Goal: Information Seeking & Learning: Learn about a topic

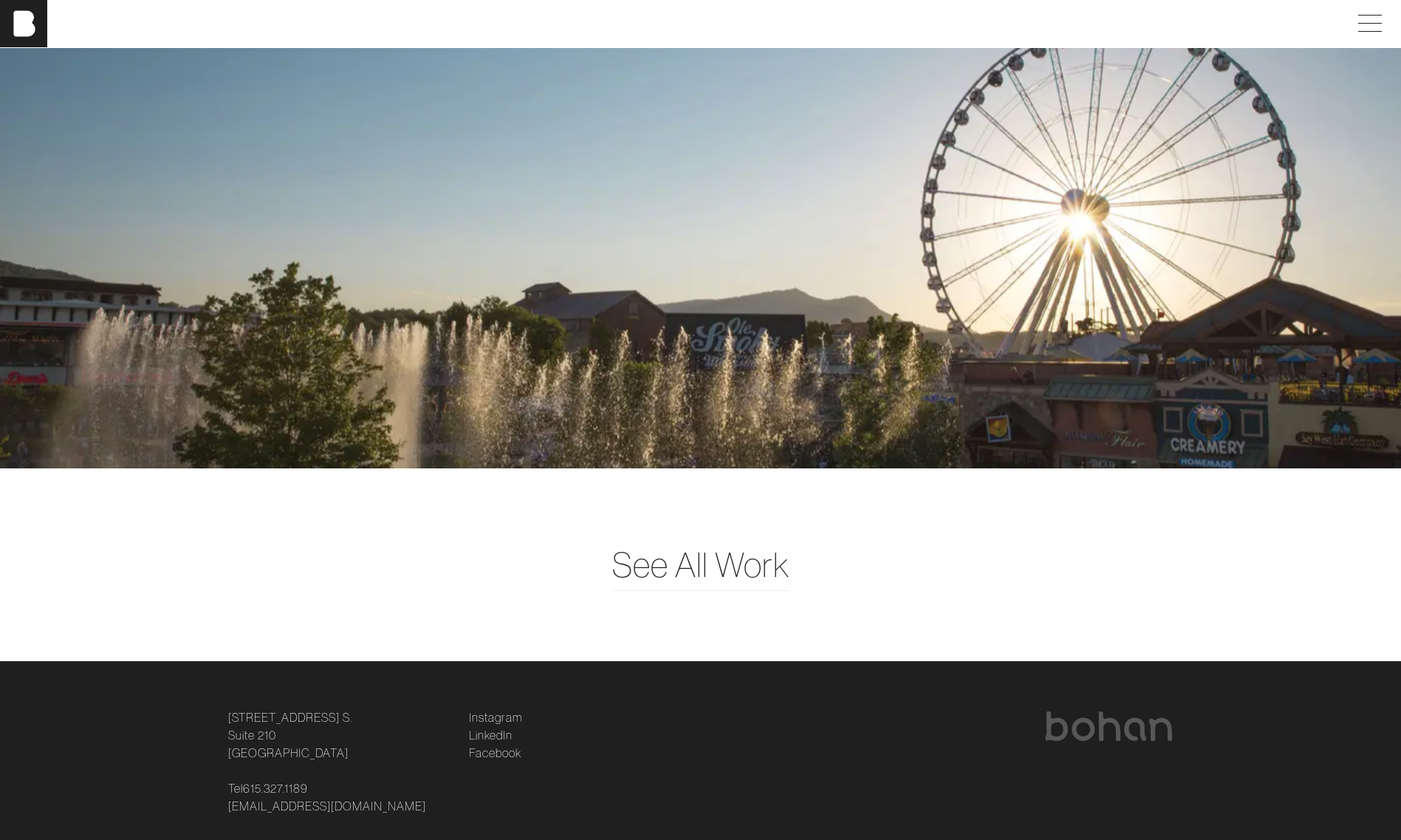
scroll to position [4270, 0]
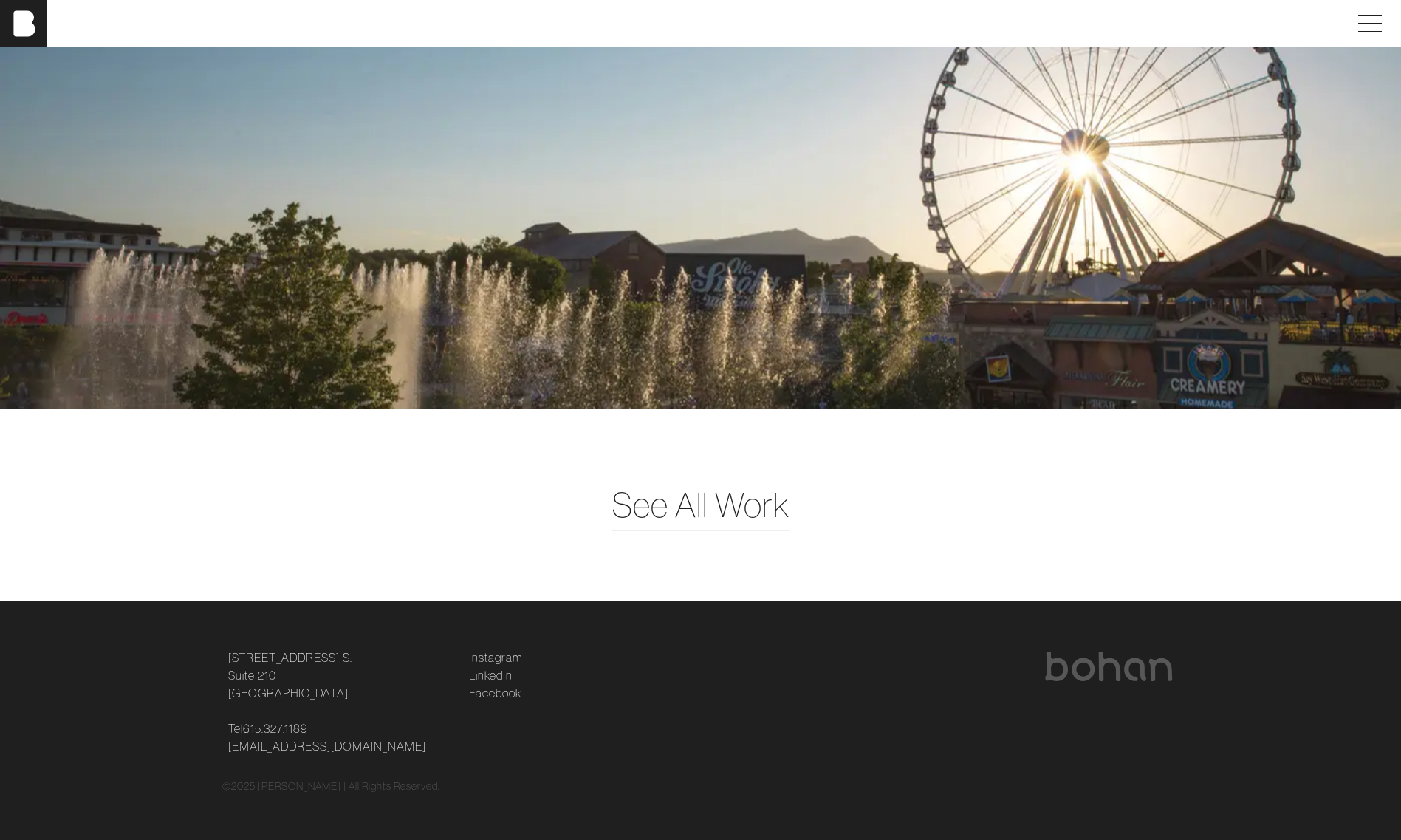
click at [721, 498] on span "See All Work" at bounding box center [701, 505] width 177 height 51
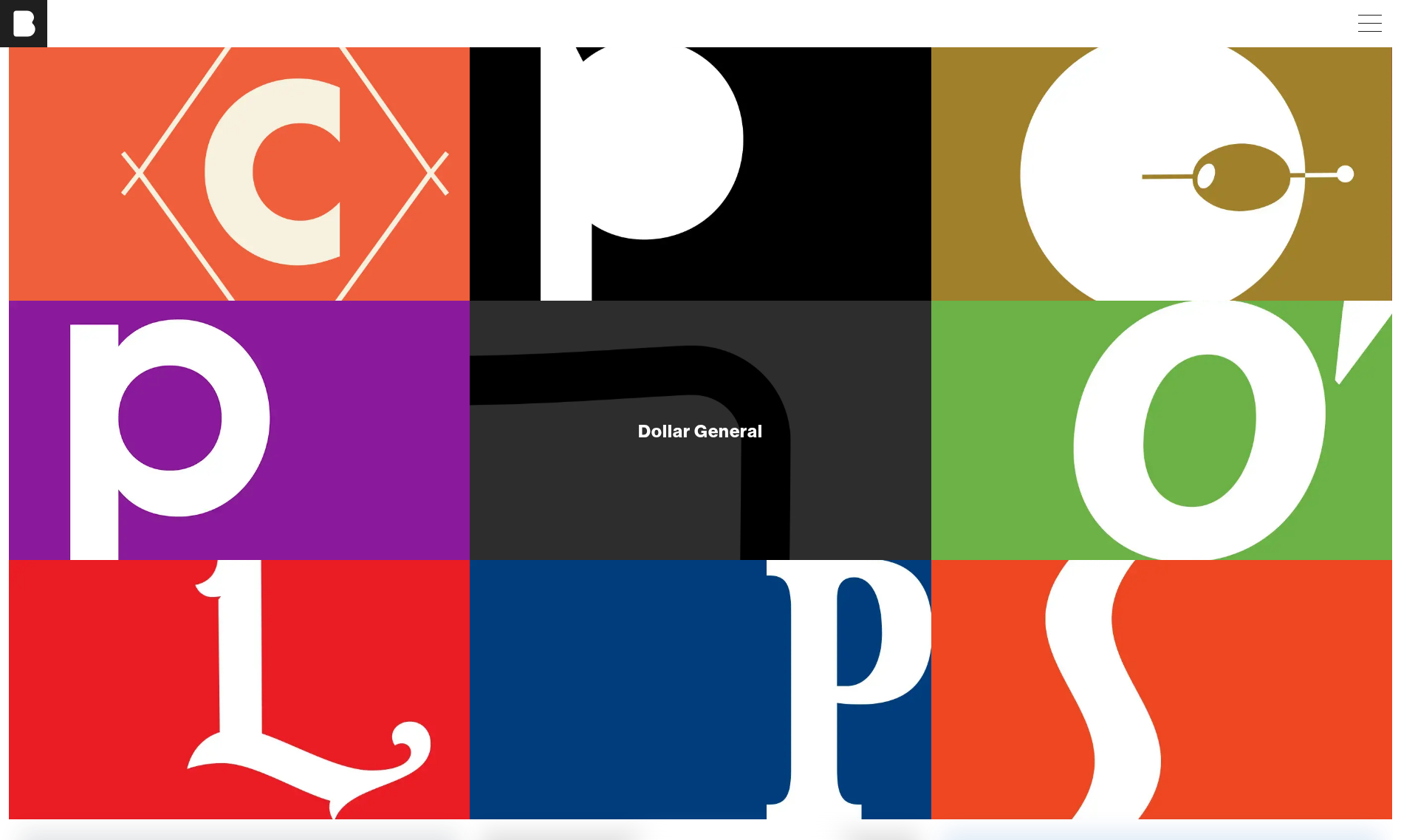
scroll to position [201, 0]
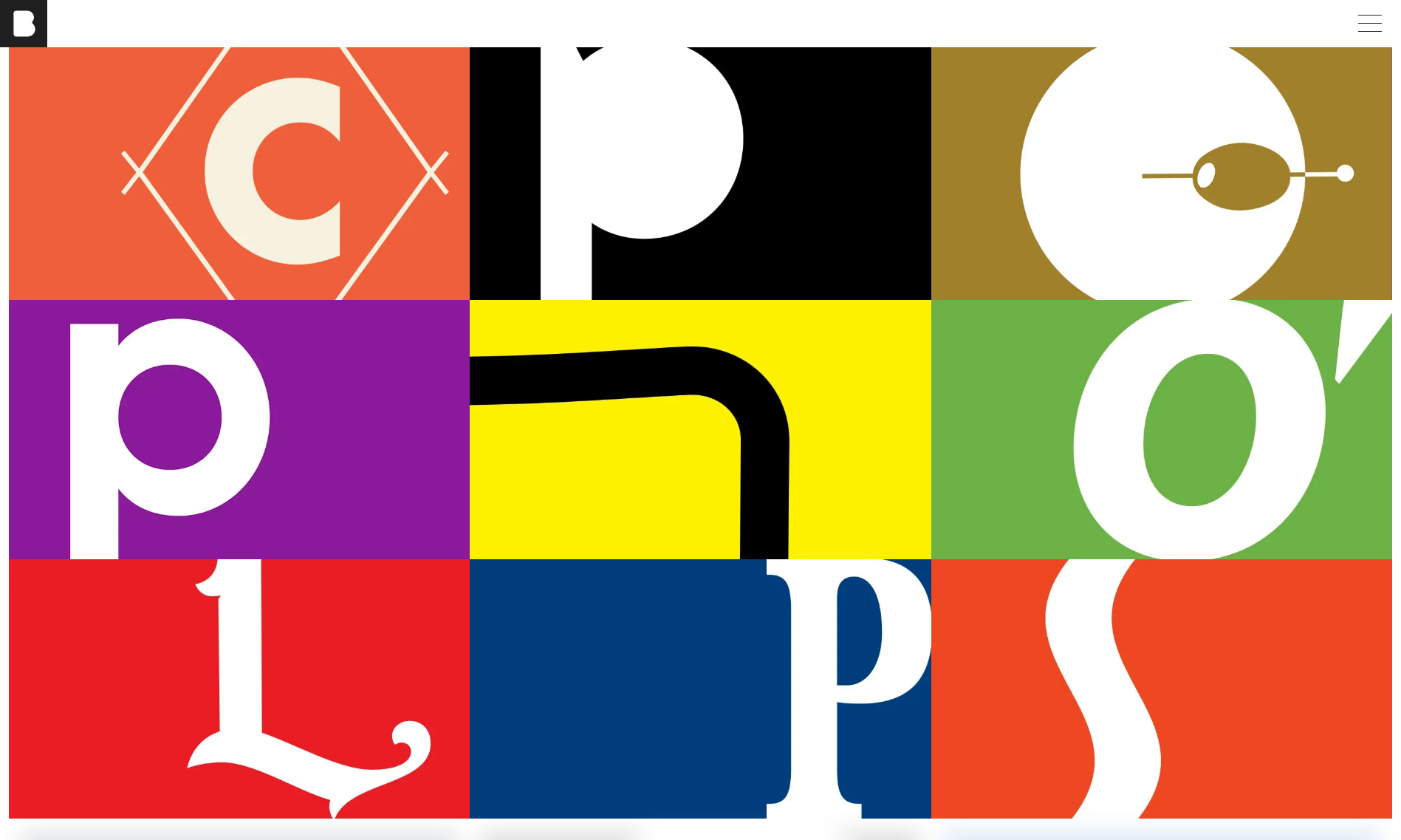
click at [1167, 441] on div "O’Charley’s" at bounding box center [1162, 429] width 461 height 259
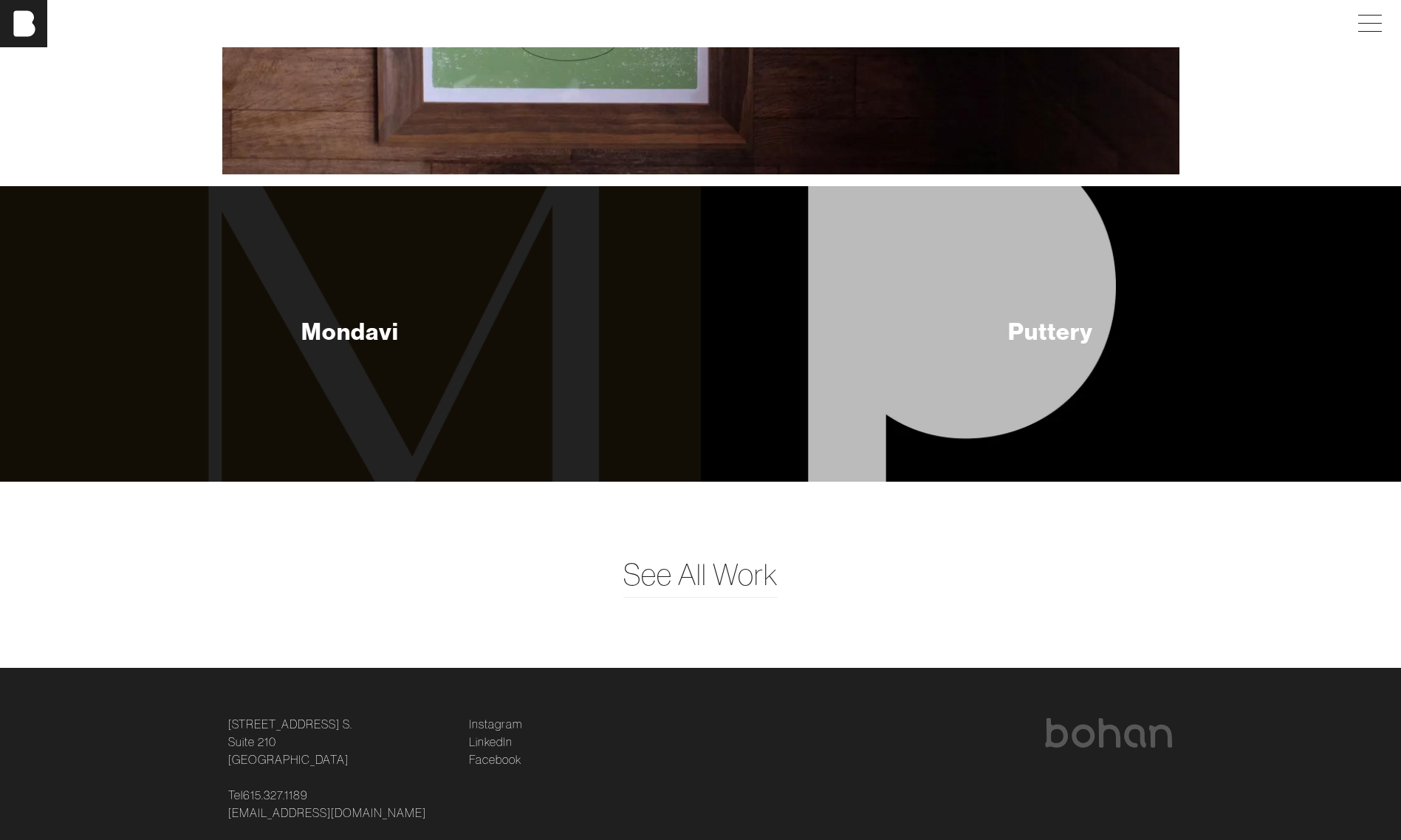
scroll to position [8605, 0]
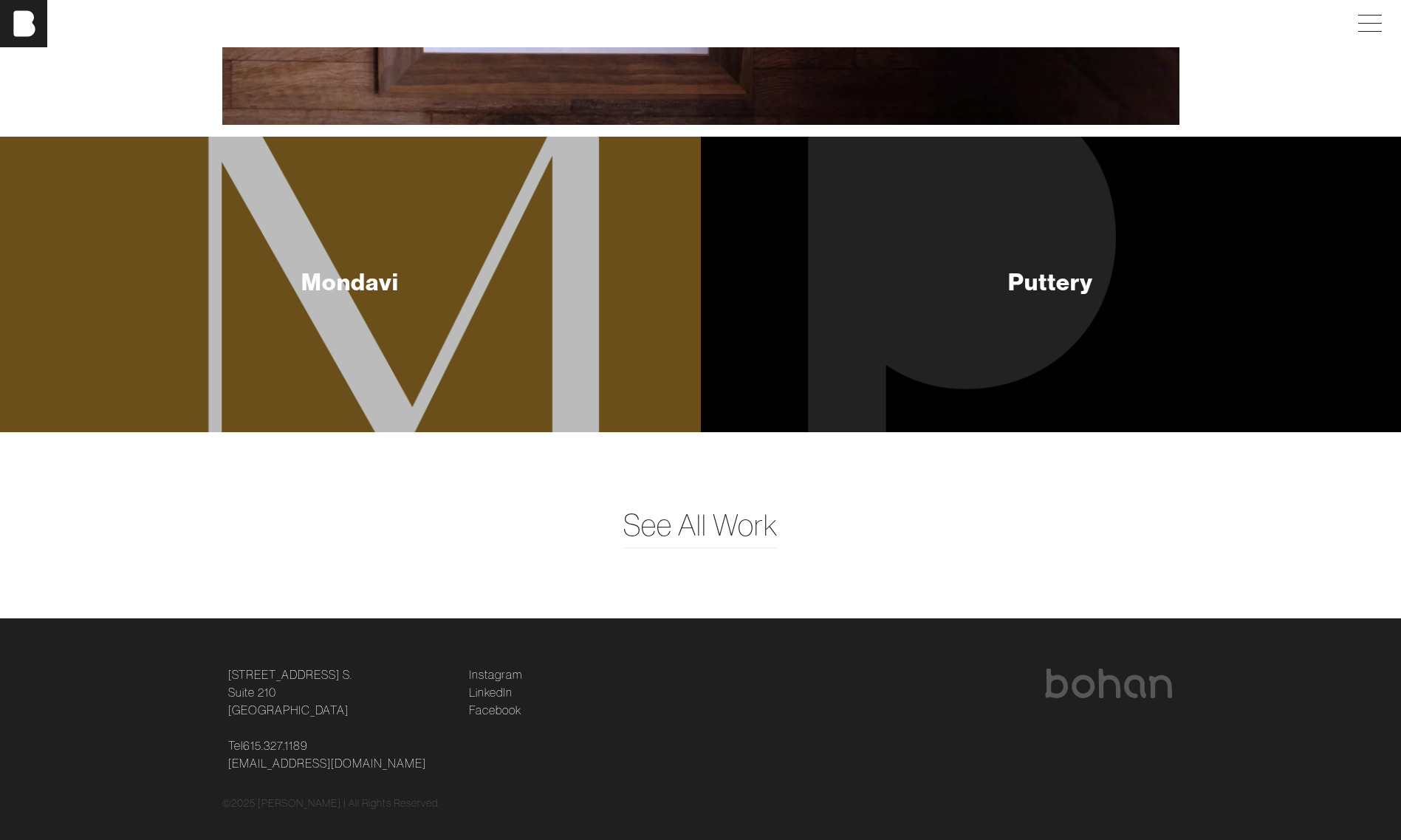
click at [334, 266] on div "Mondavi" at bounding box center [350, 281] width 98 height 30
